Goal: Task Accomplishment & Management: Manage account settings

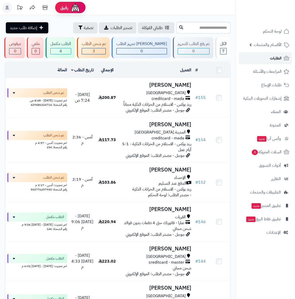
click at [271, 58] on span "الطلبات" at bounding box center [276, 58] width 12 height 7
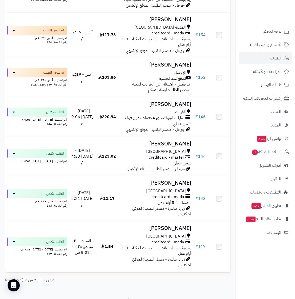
scroll to position [112, 0]
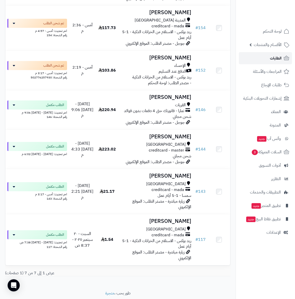
click at [275, 56] on span "الطلبات" at bounding box center [276, 58] width 12 height 7
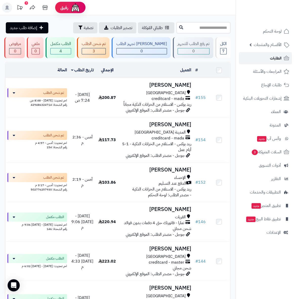
click at [268, 56] on link "الطلبات" at bounding box center [265, 58] width 53 height 12
click at [23, 6] on icon at bounding box center [20, 8] width 10 height 10
click at [272, 58] on span "الطلبات" at bounding box center [276, 58] width 12 height 7
click at [269, 56] on link "الطلبات" at bounding box center [265, 58] width 53 height 12
click at [268, 56] on link "الطلبات" at bounding box center [265, 58] width 53 height 12
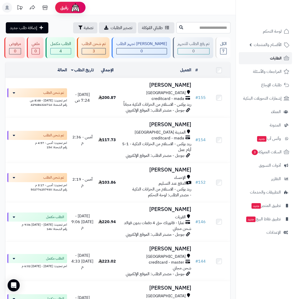
click at [279, 58] on span "الطلبات" at bounding box center [276, 58] width 12 height 7
click at [267, 62] on link "الطلبات" at bounding box center [265, 58] width 53 height 12
click at [274, 153] on span "السلات المتروكة 3" at bounding box center [266, 151] width 31 height 7
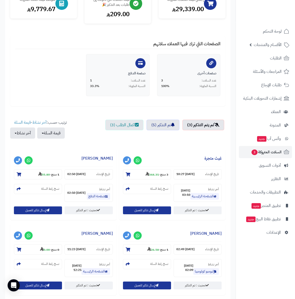
scroll to position [63, 0]
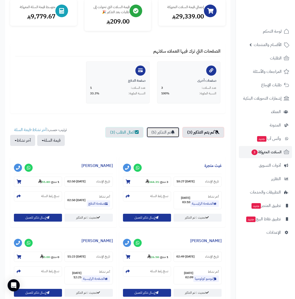
click at [161, 132] on link "تم التذكير (5)" at bounding box center [162, 132] width 33 height 11
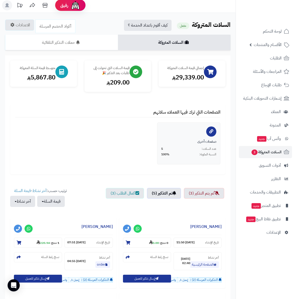
scroll to position [0, 0]
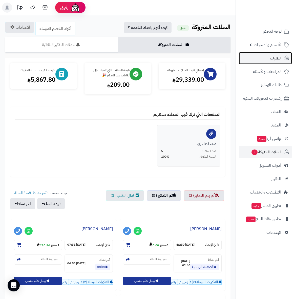
click at [275, 56] on span "الطلبات" at bounding box center [276, 58] width 12 height 7
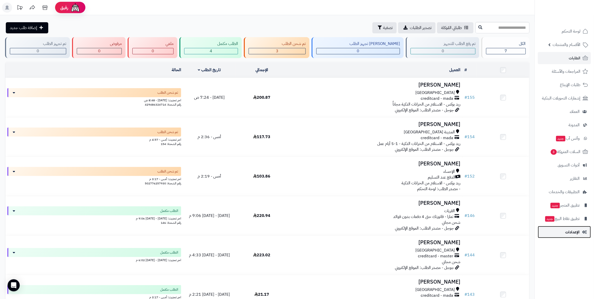
click at [294, 231] on span "الإعدادات" at bounding box center [573, 232] width 14 height 7
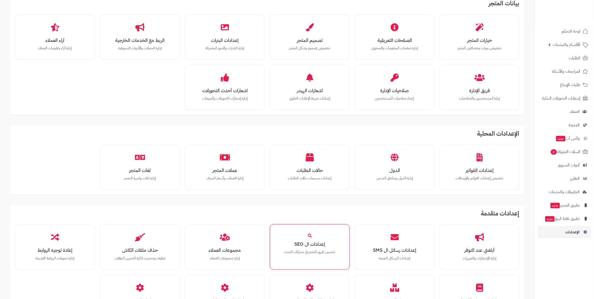
scroll to position [112, 0]
click at [228, 168] on h3 "عملات المتجر" at bounding box center [225, 170] width 62 height 5
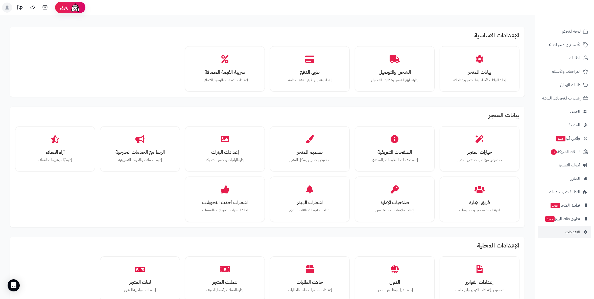
scroll to position [112, 0]
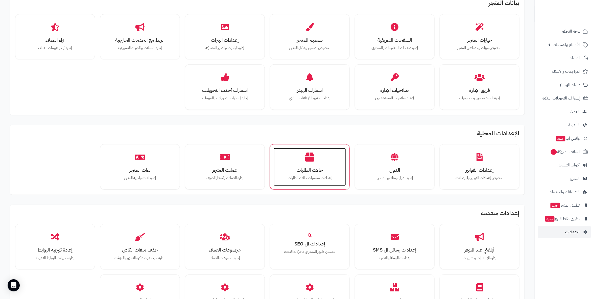
click at [318, 148] on div "حالات الطلبات إعدادات مسميات حالات الطلبات" at bounding box center [310, 167] width 72 height 38
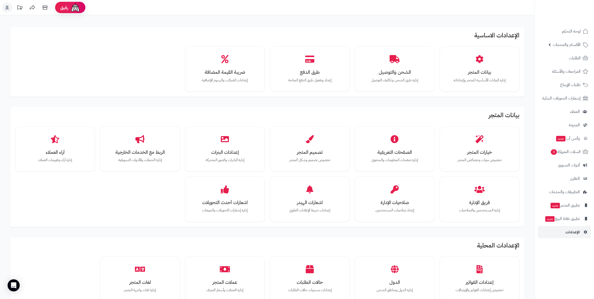
scroll to position [113, 0]
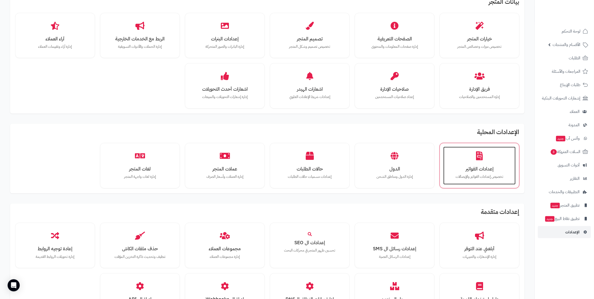
click at [500, 168] on h3 "إعدادات الفواتير" at bounding box center [480, 168] width 62 height 5
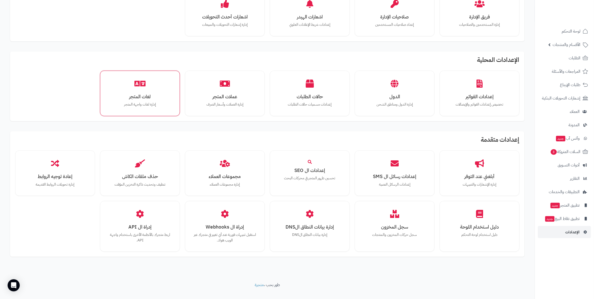
scroll to position [193, 0]
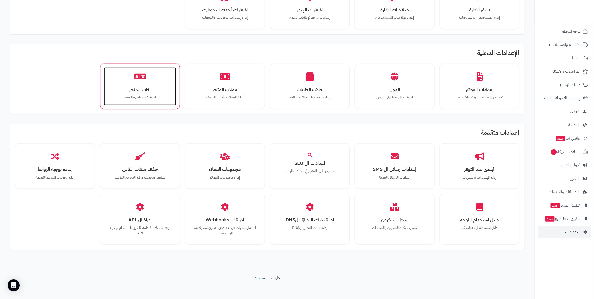
click at [119, 86] on div "لغات المتجر إدارة لغات واجهة المتجر" at bounding box center [140, 86] width 72 height 38
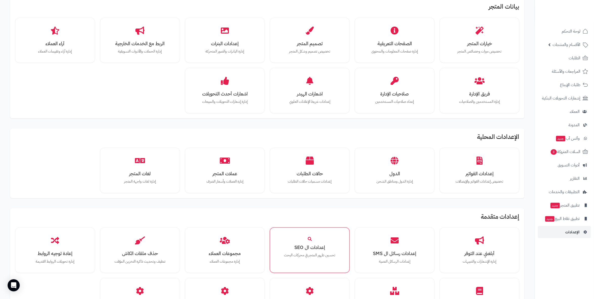
scroll to position [53, 0]
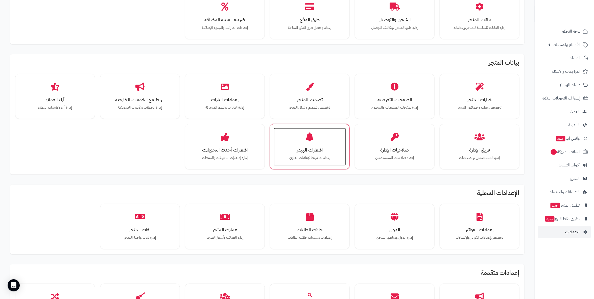
click at [327, 155] on p "إعدادات شريط الإعلانات العلوي" at bounding box center [310, 158] width 62 height 6
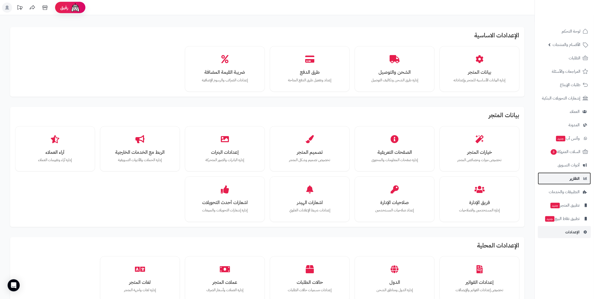
click at [583, 181] on link "التقارير" at bounding box center [564, 179] width 53 height 12
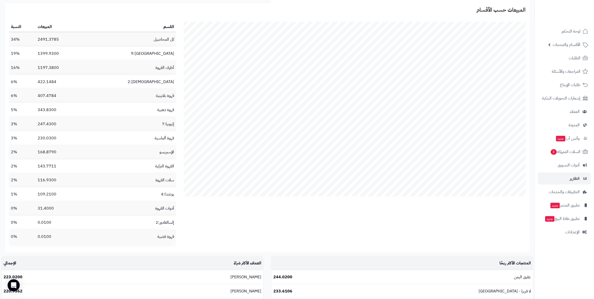
scroll to position [337, 0]
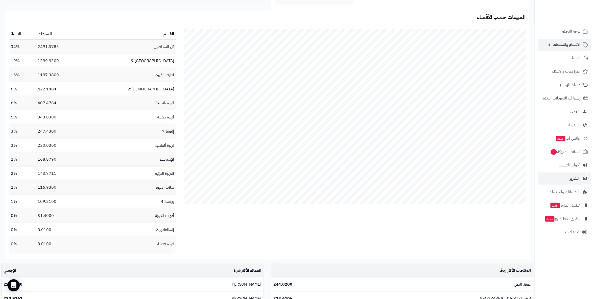
click at [567, 43] on span "الأقسام والمنتجات" at bounding box center [567, 44] width 28 height 7
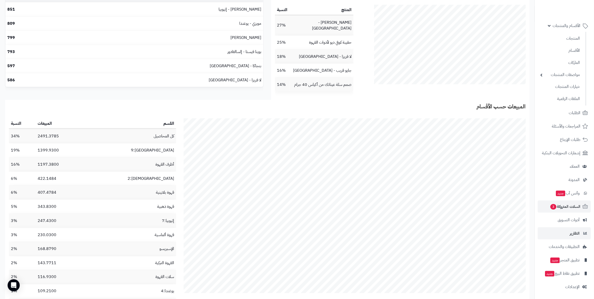
scroll to position [281, 0]
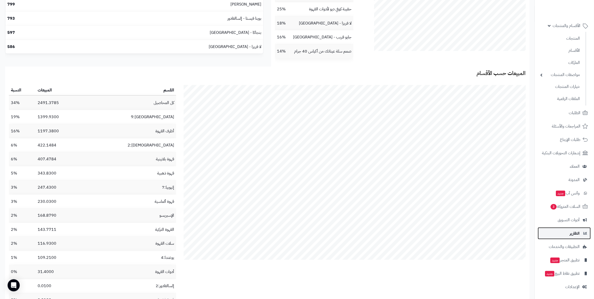
click at [580, 231] on span "التقارير" at bounding box center [575, 233] width 10 height 7
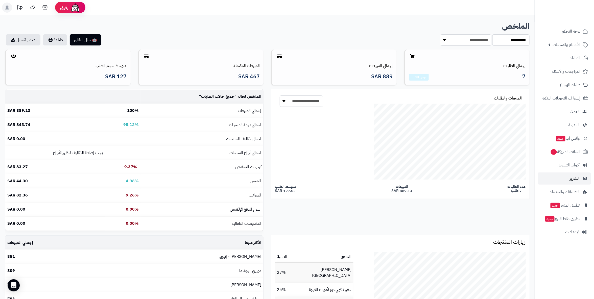
click at [446, 41] on select "**********" at bounding box center [466, 39] width 52 height 11
select select "******"
click at [440, 34] on select "**********" at bounding box center [466, 39] width 52 height 11
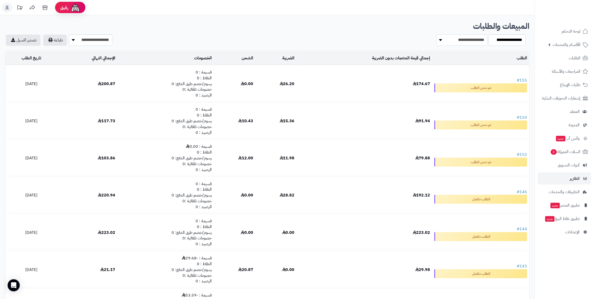
click at [444, 41] on select "**********" at bounding box center [462, 39] width 52 height 11
click at [516, 40] on select "**********" at bounding box center [507, 39] width 37 height 11
click at [458, 16] on div "**********" at bounding box center [267, 182] width 535 height 335
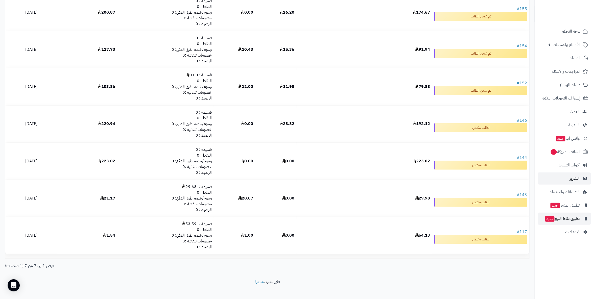
scroll to position [77, 0]
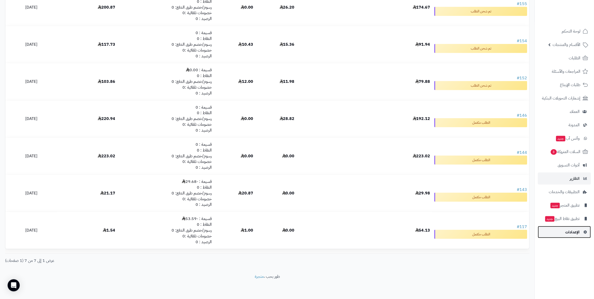
click at [574, 232] on span "الإعدادات" at bounding box center [573, 232] width 14 height 7
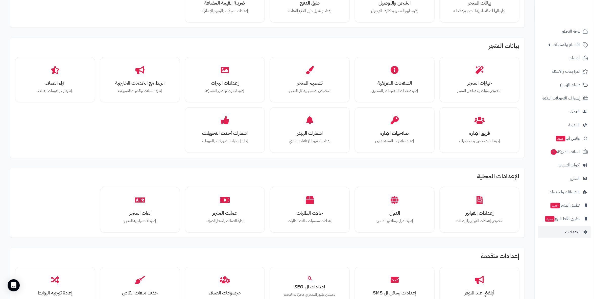
scroll to position [84, 0]
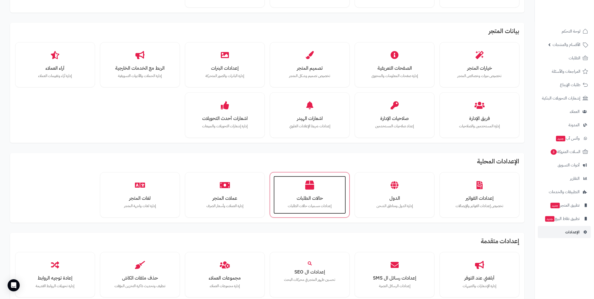
click at [302, 192] on div "حالات الطلبات إعدادات مسميات حالات الطلبات" at bounding box center [310, 195] width 72 height 38
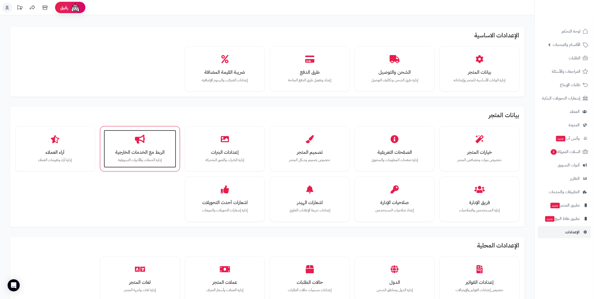
click at [126, 160] on p "إدارة الحملات والأدوات التسويقية" at bounding box center [140, 160] width 62 height 6
click at [154, 143] on div "الربط مع الخدمات الخارجية إدارة الحملات والأدوات التسويقية" at bounding box center [140, 149] width 72 height 38
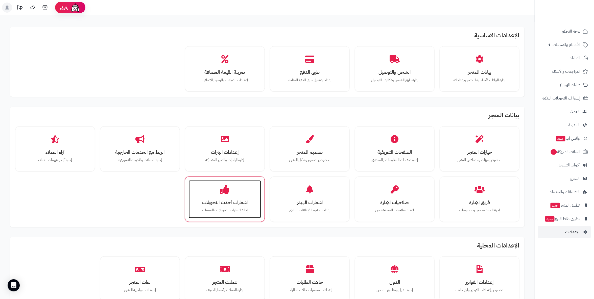
click at [230, 197] on div "اشعارات أحدث التحويلات إدارة إشعارات التحويلات والمبيعات" at bounding box center [225, 199] width 72 height 38
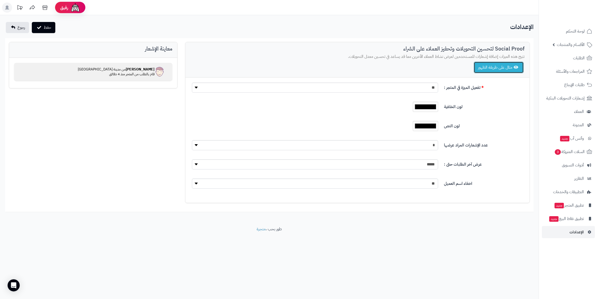
click at [499, 67] on button "مثال على طريقة الظهور" at bounding box center [499, 68] width 50 height 12
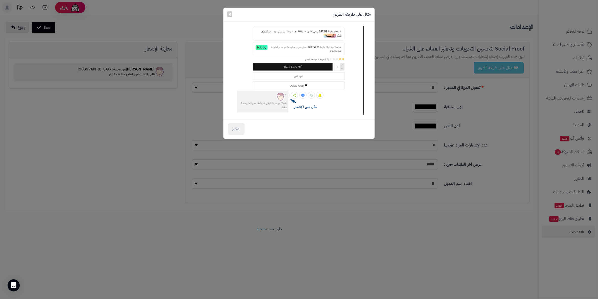
click at [491, 85] on div "مثال على طريقة الظهور × إغلاق" at bounding box center [299, 149] width 598 height 299
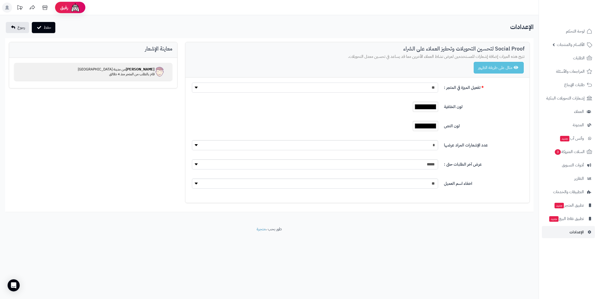
click at [392, 87] on select "** ***" at bounding box center [315, 88] width 246 height 10
click at [192, 83] on select "** ***" at bounding box center [315, 88] width 246 height 10
click at [320, 82] on div "تفعيل الميزة في المتجر : ** *** لون الخلفية ******* لون النص ******* عدد الإشعا…" at bounding box center [357, 140] width 344 height 125
click at [320, 87] on select "** ***" at bounding box center [315, 88] width 246 height 10
click at [192, 83] on select "** ***" at bounding box center [315, 88] width 246 height 10
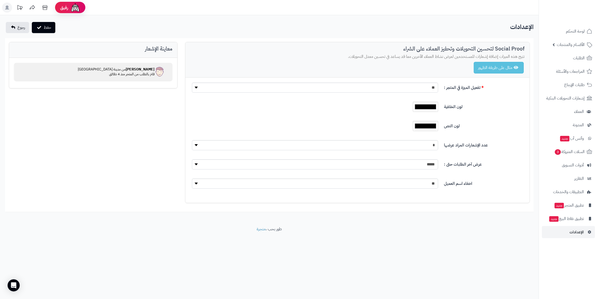
click at [475, 102] on label "لون الخلفية" at bounding box center [484, 106] width 85 height 8
click at [492, 67] on button "مثال على طريقة الظهور" at bounding box center [499, 68] width 50 height 12
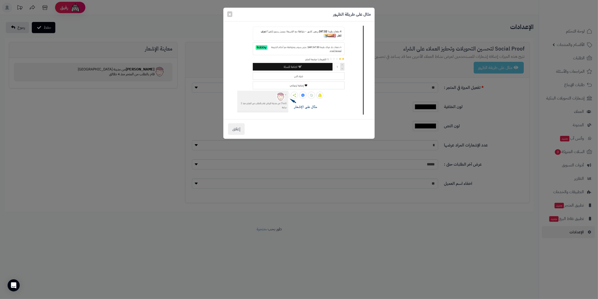
click at [498, 115] on div "مثال على طريقة الظهور × إغلاق" at bounding box center [299, 149] width 598 height 299
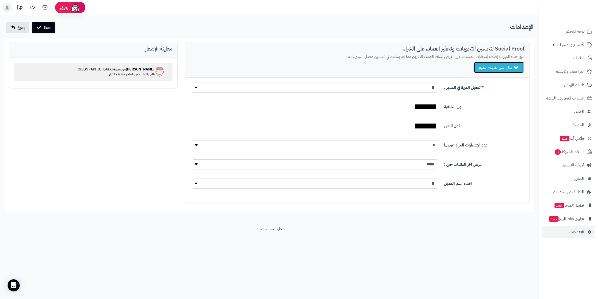
click at [477, 69] on button "مثال على طريقة الظهور" at bounding box center [499, 68] width 50 height 12
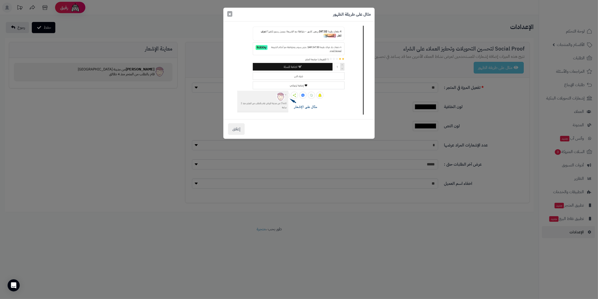
click at [228, 15] on span "×" at bounding box center [229, 14] width 3 height 8
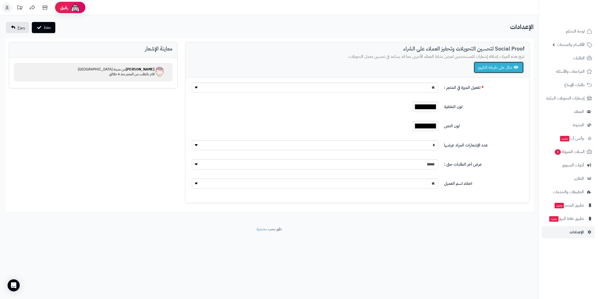
click at [486, 73] on button "مثال على طريقة الظهور" at bounding box center [499, 68] width 50 height 12
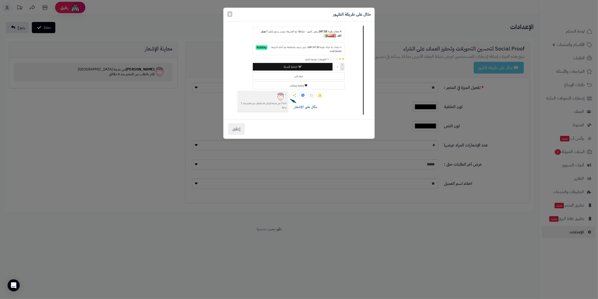
click at [485, 95] on div "مثال على طريقة الظهور × إغلاق" at bounding box center [299, 149] width 598 height 299
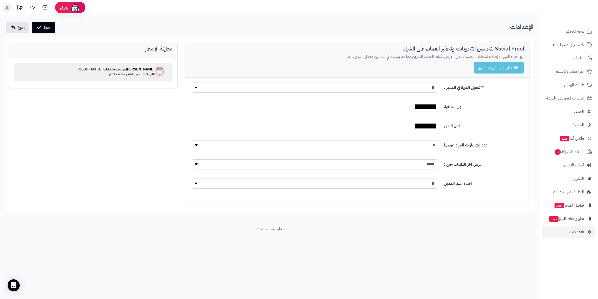
click at [423, 87] on select "** ***" at bounding box center [315, 88] width 246 height 10
select select "*"
click at [192, 83] on select "** ***" at bounding box center [315, 88] width 246 height 10
click at [45, 22] on button "حفظ" at bounding box center [44, 27] width 24 height 11
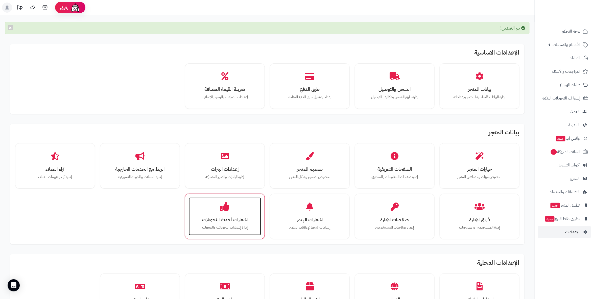
click at [218, 204] on div "اشعارات أحدث التحويلات إدارة إشعارات التحويلات والمبيعات" at bounding box center [225, 217] width 72 height 38
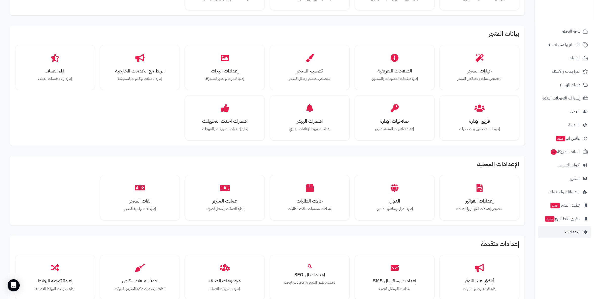
scroll to position [84, 0]
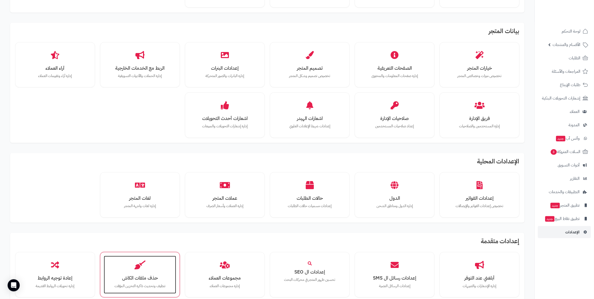
click at [133, 258] on div "حذف ملفات الكاش تنظيف وتحديث ذاكرة التخزين المؤقت" at bounding box center [140, 275] width 72 height 38
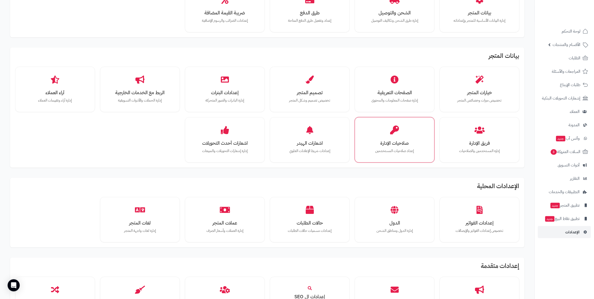
scroll to position [84, 0]
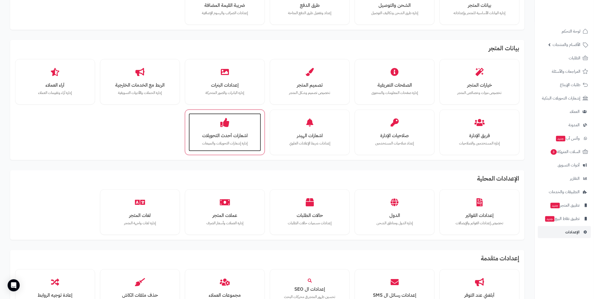
click at [225, 133] on h3 "اشعارات أحدث التحويلات" at bounding box center [225, 135] width 62 height 5
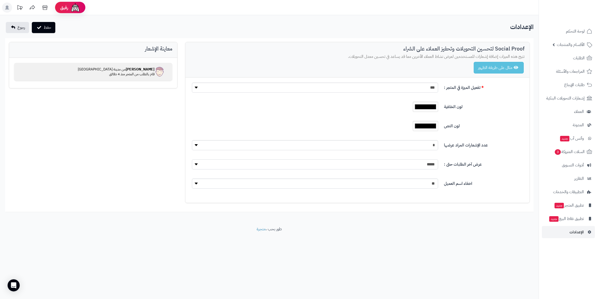
click at [418, 168] on select "***** ****** ****** ****** ******" at bounding box center [315, 164] width 246 height 10
click at [470, 165] on label "عرض آخر الطلبات حتى :" at bounding box center [484, 163] width 85 height 8
click at [426, 184] on select "** ***" at bounding box center [315, 184] width 246 height 10
click at [462, 177] on div "تفعيل الميزة في المتجر : ** *** لون الخلفية ******* لون النص ******* عدد الإشعا…" at bounding box center [357, 140] width 344 height 125
click at [145, 73] on span "فيصل من مدينة الرياض قام بالطلب من المتجر منذ 4 دقائق" at bounding box center [116, 72] width 77 height 10
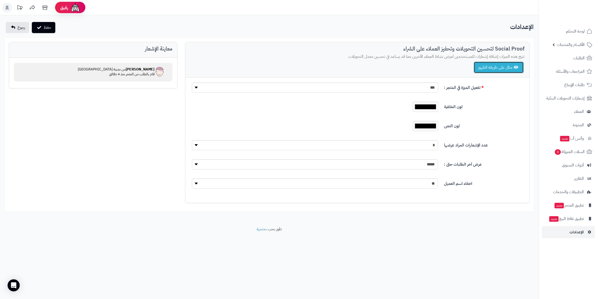
click at [481, 67] on button "مثال على طريقة الظهور" at bounding box center [499, 68] width 50 height 12
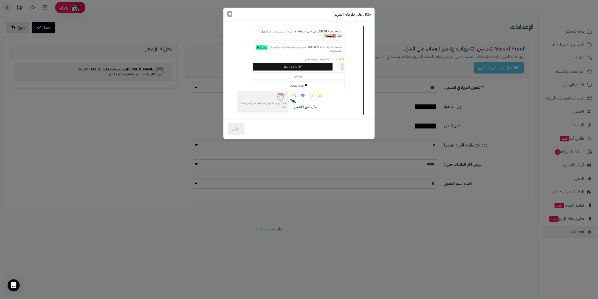
click at [229, 13] on span "×" at bounding box center [229, 14] width 3 height 8
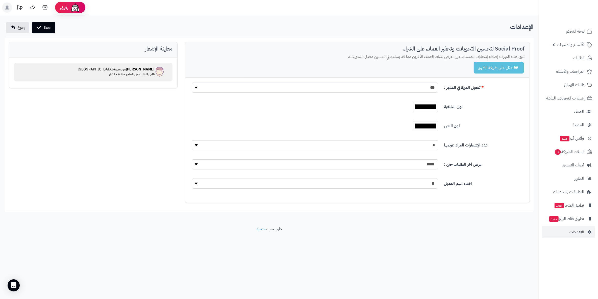
click at [390, 86] on select "** ***" at bounding box center [315, 88] width 246 height 10
select select "*"
click at [192, 83] on select "** ***" at bounding box center [315, 88] width 246 height 10
click at [49, 24] on button "حفظ" at bounding box center [44, 27] width 24 height 11
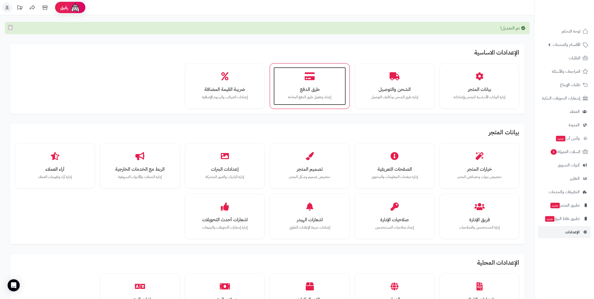
click at [328, 88] on h3 "طرق الدفع" at bounding box center [310, 89] width 62 height 5
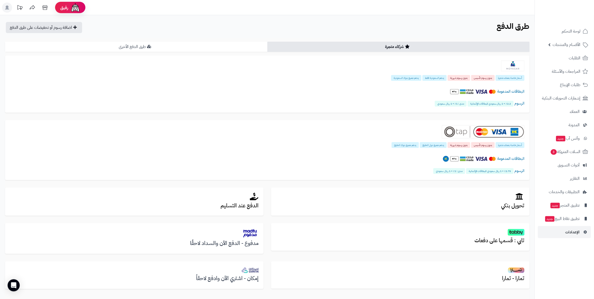
click at [219, 50] on link "طرق الدفع الأخرى" at bounding box center [136, 47] width 262 height 10
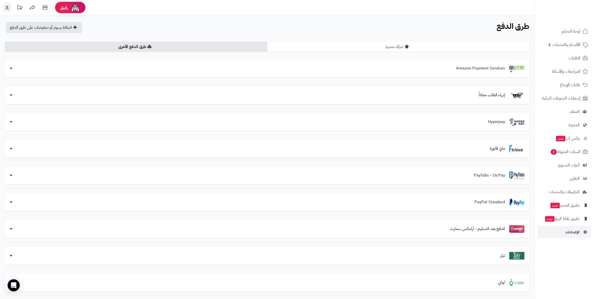
click at [346, 49] on link "شركاء متجرة" at bounding box center [398, 47] width 262 height 10
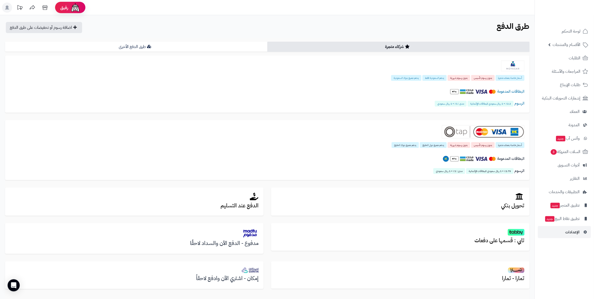
scroll to position [28, 0]
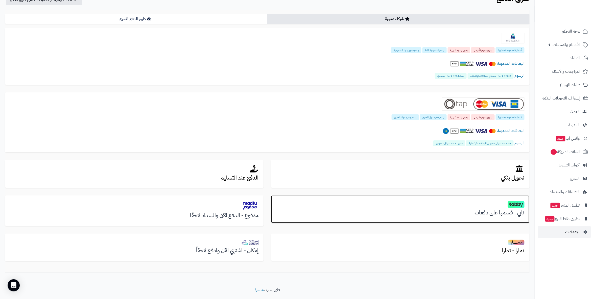
click at [505, 202] on h2 at bounding box center [400, 204] width 248 height 7
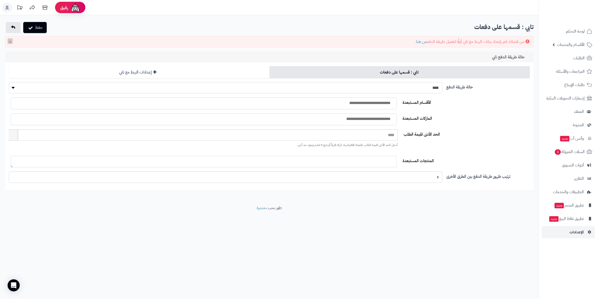
click at [323, 86] on select "**** ****" at bounding box center [226, 87] width 434 height 11
select select "*"
click at [9, 82] on select "**** ****" at bounding box center [226, 87] width 434 height 11
click at [36, 23] on button "حفظ" at bounding box center [35, 27] width 24 height 11
click at [422, 43] on link "من هنا" at bounding box center [421, 42] width 11 height 6
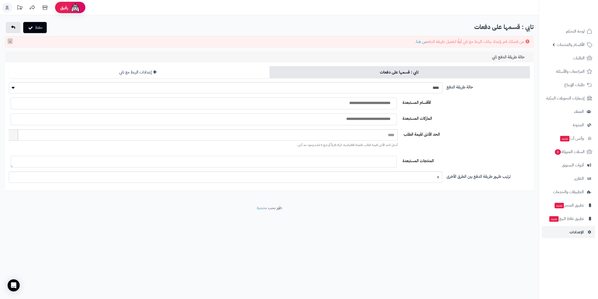
select select "*"
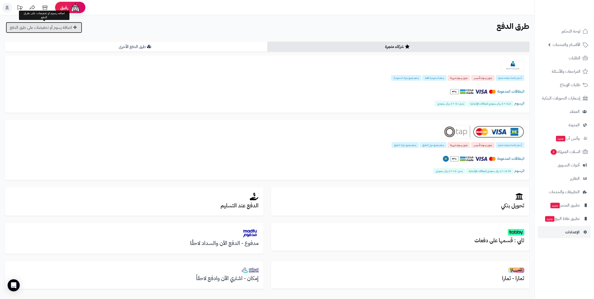
click at [58, 31] on link "اضافة رسوم أو تخفيضات على طرق الدفع" at bounding box center [44, 27] width 76 height 11
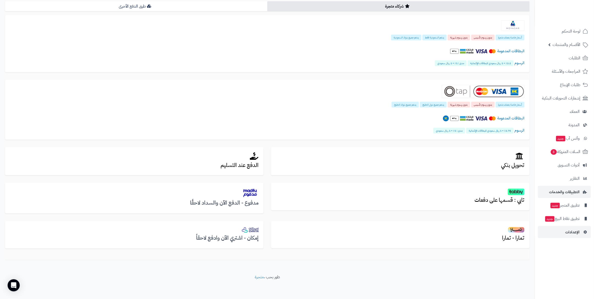
scroll to position [40, 0]
click at [576, 57] on span "الطلبات" at bounding box center [575, 58] width 12 height 7
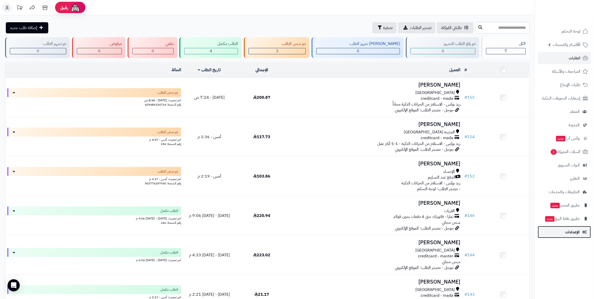
click at [580, 231] on link "الإعدادات" at bounding box center [564, 232] width 53 height 12
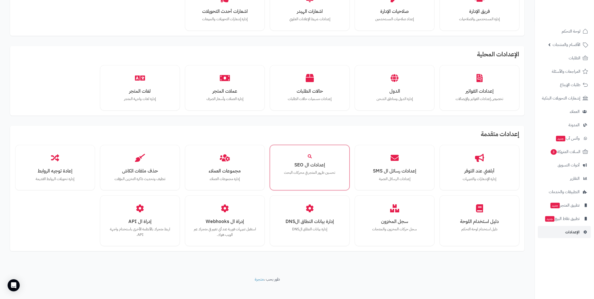
scroll to position [193, 0]
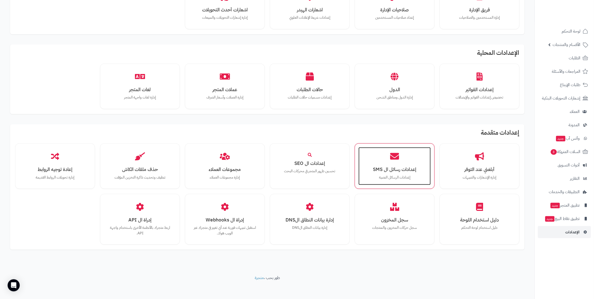
click at [375, 163] on div "إعدادات رسائل ال SMS إعدادات الرسائل النصية" at bounding box center [395, 166] width 72 height 38
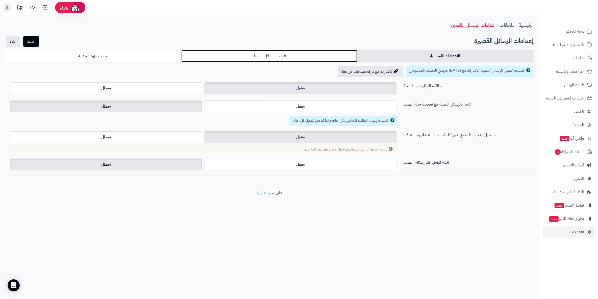
click at [272, 60] on link "قوالب الرسائل المرسلة" at bounding box center [269, 56] width 176 height 12
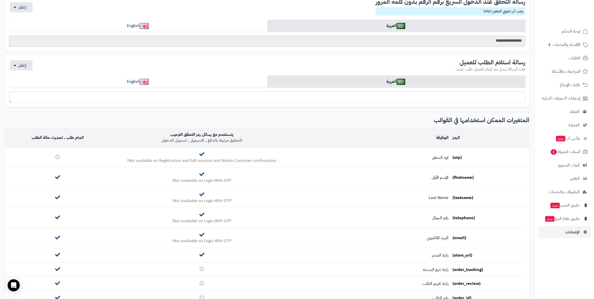
scroll to position [253, 0]
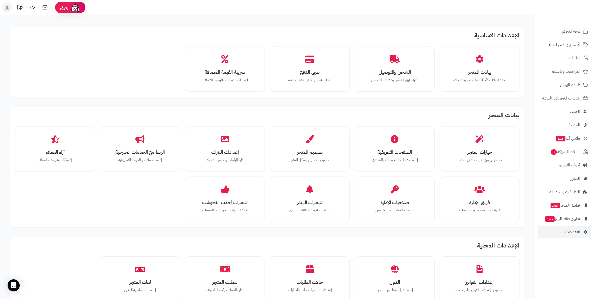
scroll to position [193, 0]
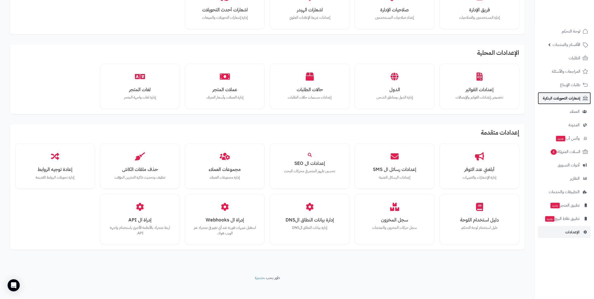
click at [555, 97] on span "إشعارات التحويلات البنكية" at bounding box center [562, 98] width 38 height 7
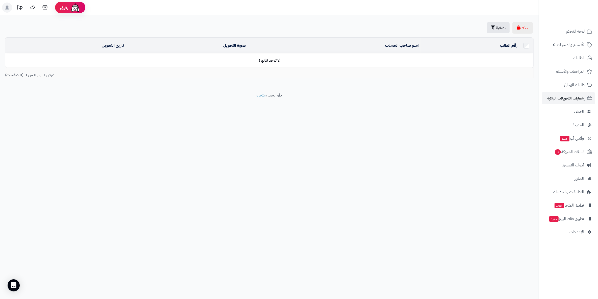
click at [272, 58] on td "لا توجد نتائج !" at bounding box center [269, 61] width 528 height 14
click at [584, 114] on span "العملاء" at bounding box center [579, 111] width 10 height 7
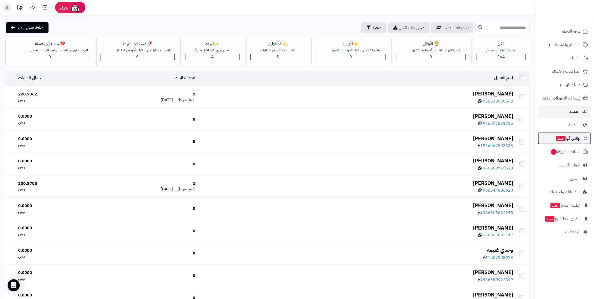
click at [578, 138] on span "وآتس آب جديد" at bounding box center [568, 138] width 24 height 7
